Goal: Transaction & Acquisition: Obtain resource

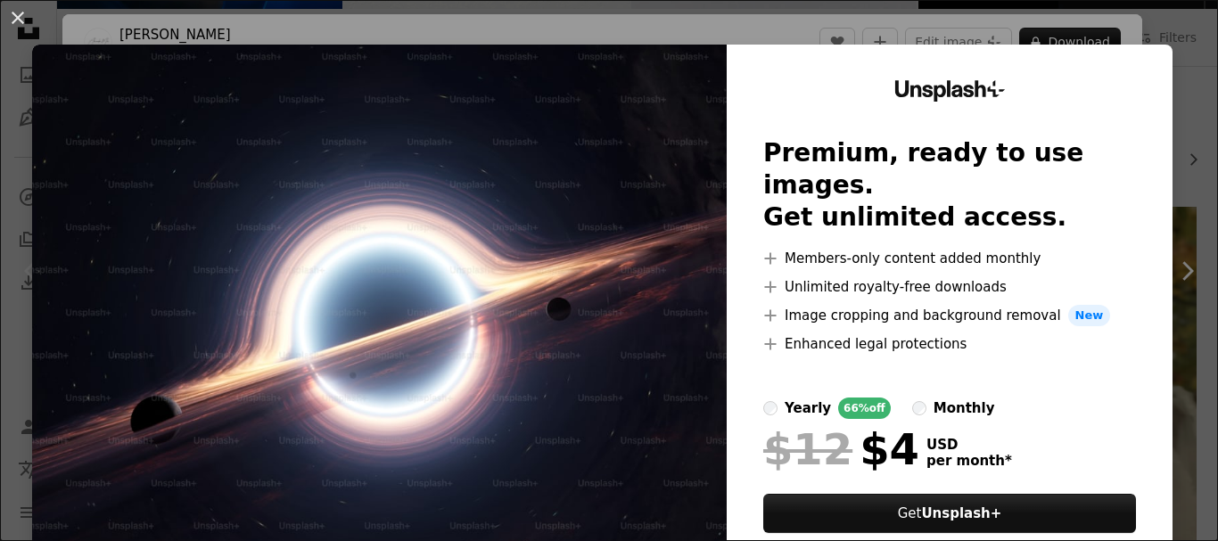
click at [1047, 31] on div "An X shape Unsplash+ Premium, ready to use images. Get unlimited access. A plus…" at bounding box center [609, 270] width 1218 height 541
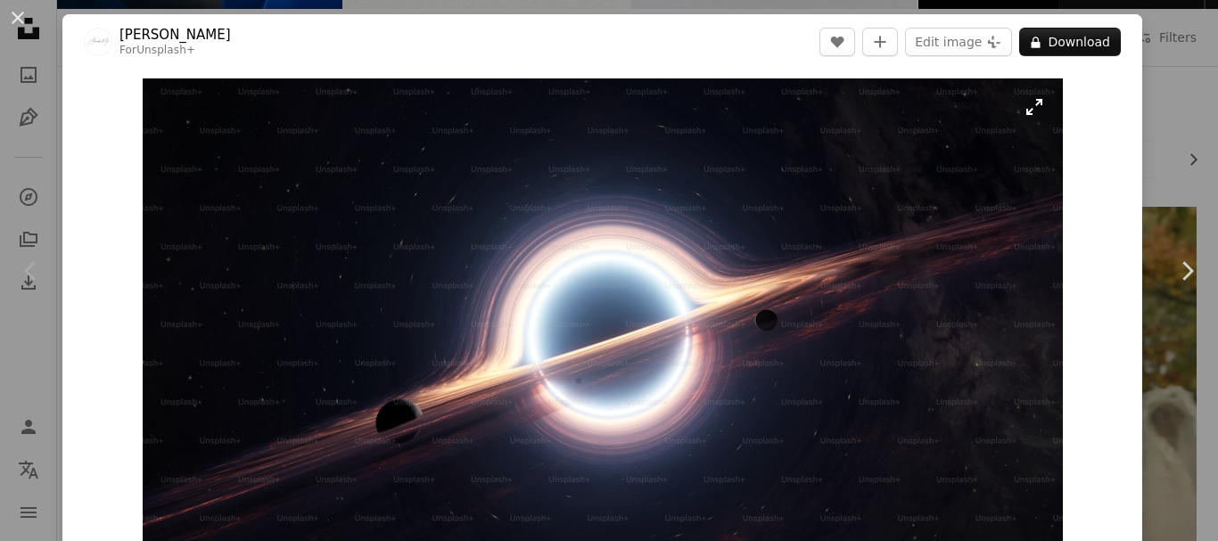
click at [459, 119] on img "Zoom in on this image" at bounding box center [603, 337] width 920 height 518
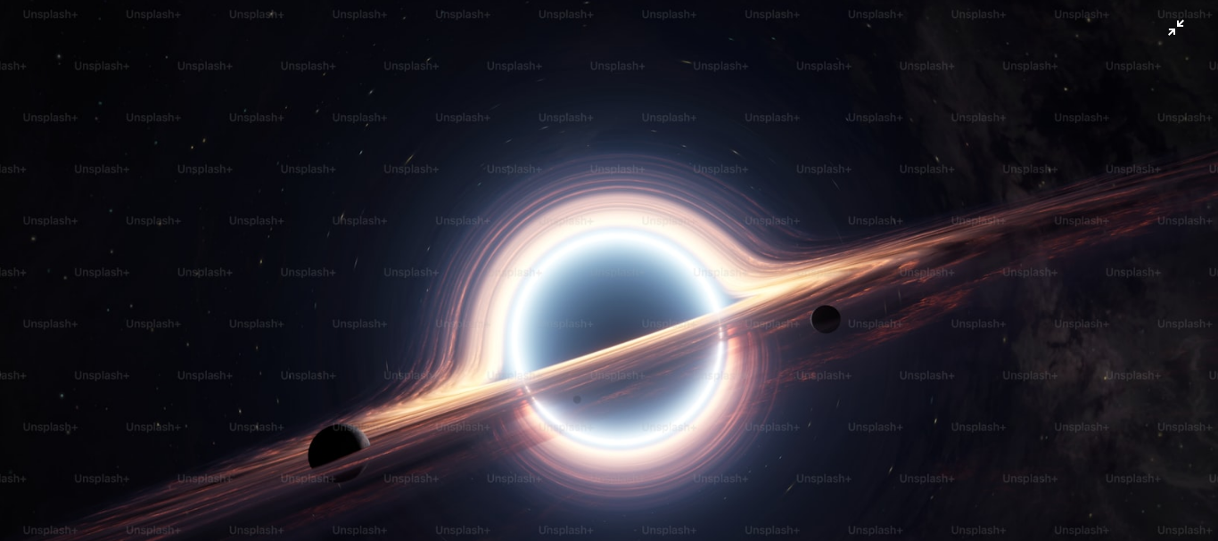
scroll to position [65, 0]
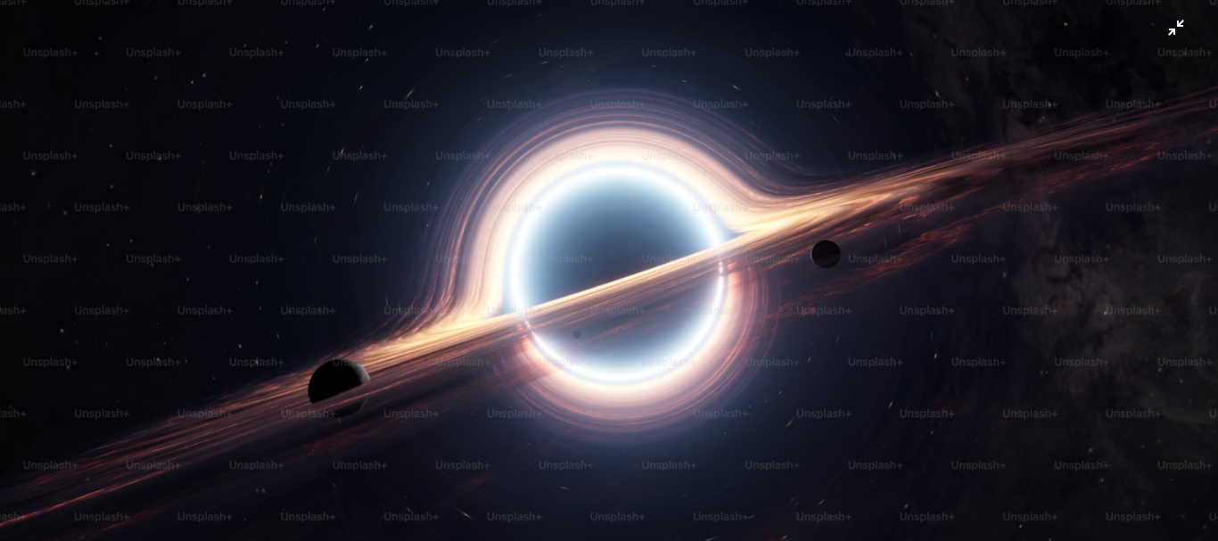
click at [730, 149] on img "Zoom out on this image" at bounding box center [609, 277] width 1220 height 687
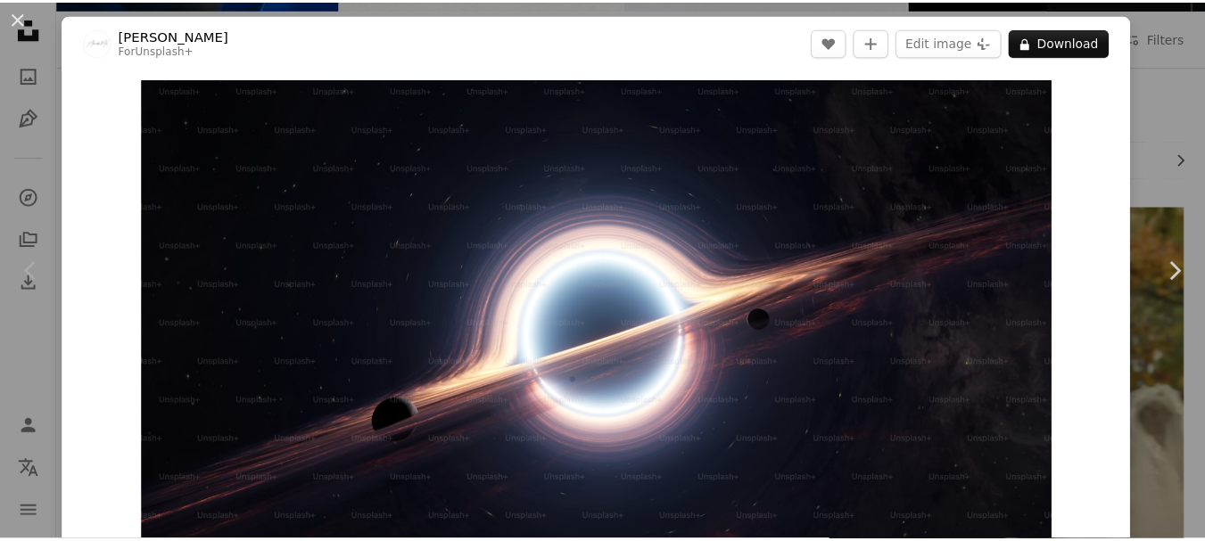
scroll to position [55, 0]
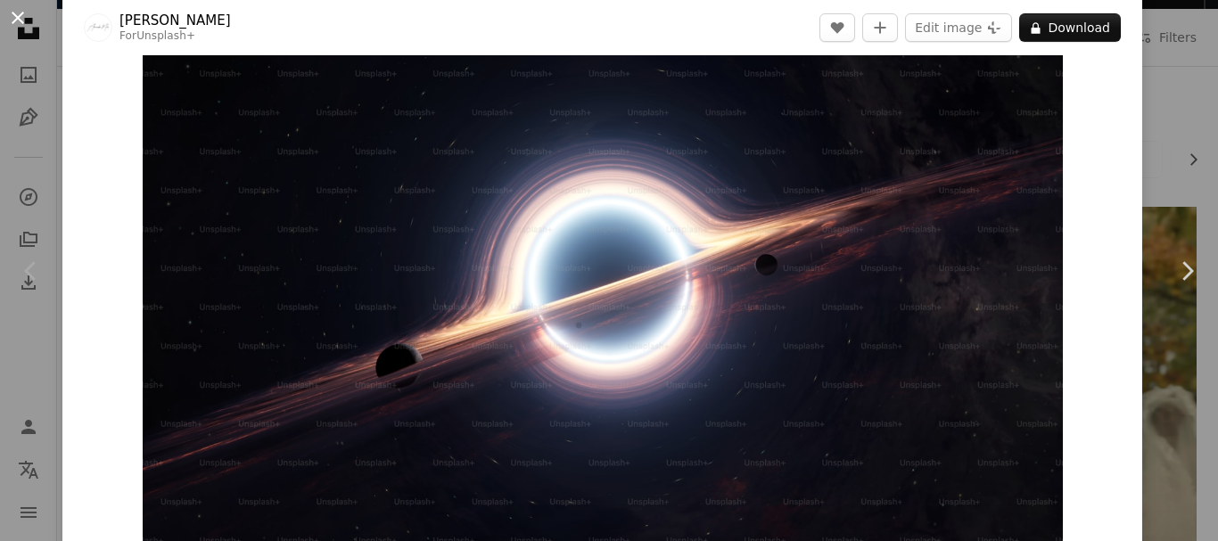
click at [22, 27] on button "An X shape" at bounding box center [17, 17] width 21 height 21
